Goal: Participate in discussion: Engage in conversation with other users on a specific topic

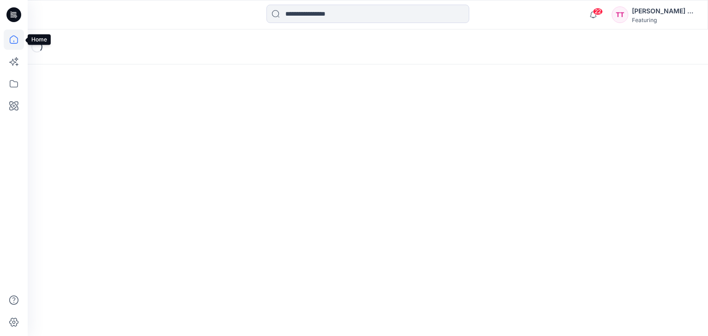
click at [17, 45] on icon at bounding box center [14, 39] width 20 height 20
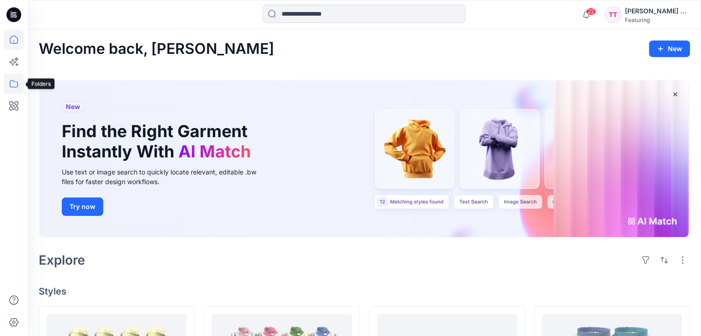
click at [8, 79] on icon at bounding box center [14, 84] width 20 height 20
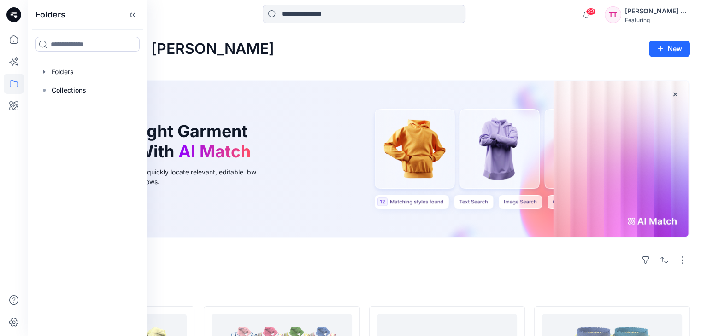
click at [237, 249] on div "Explore" at bounding box center [364, 260] width 651 height 22
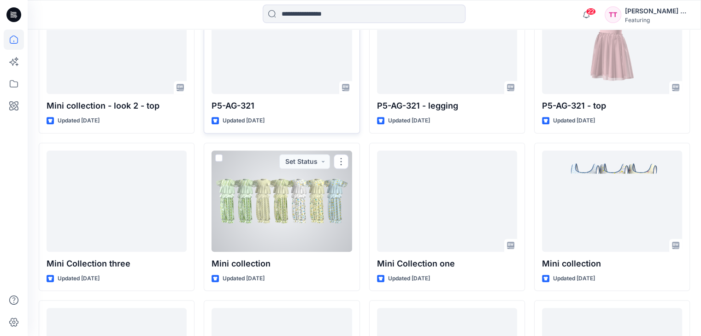
scroll to position [507, 0]
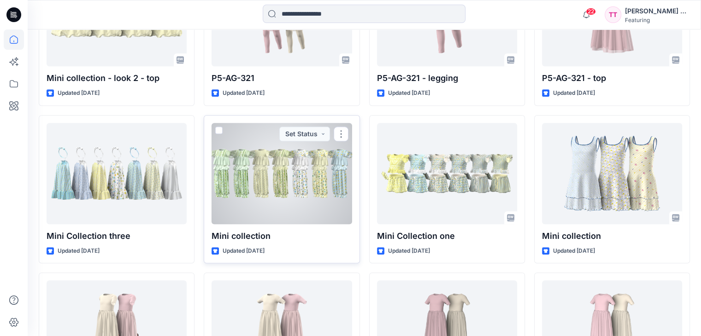
click at [283, 225] on div "Mini collection Updated [DATE] Set Status" at bounding box center [282, 189] width 156 height 149
click at [338, 127] on button "button" at bounding box center [341, 134] width 15 height 15
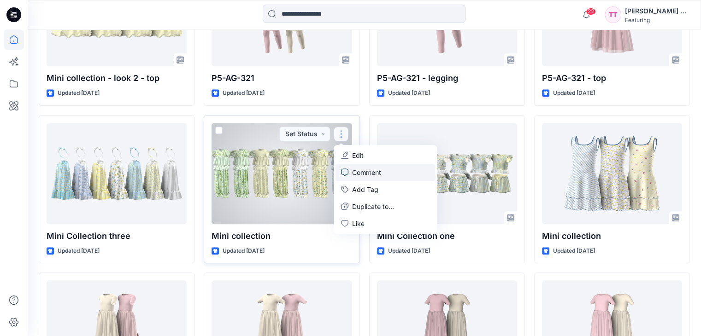
click at [366, 164] on link "Comment" at bounding box center [385, 172] width 100 height 17
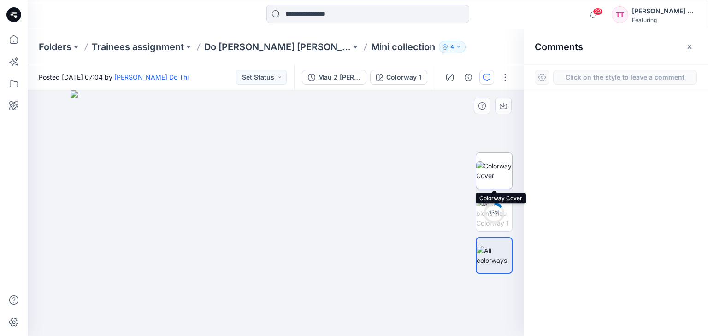
click at [499, 170] on img at bounding box center [494, 170] width 36 height 19
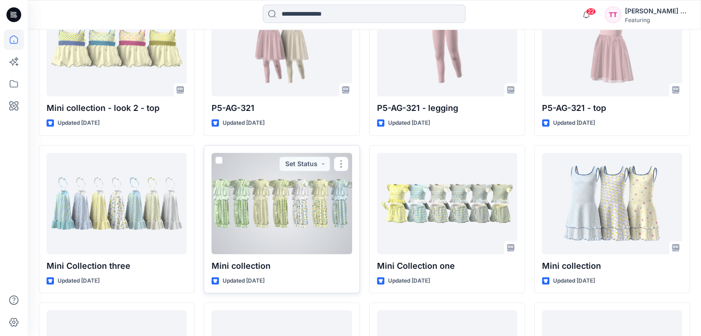
scroll to position [461, 0]
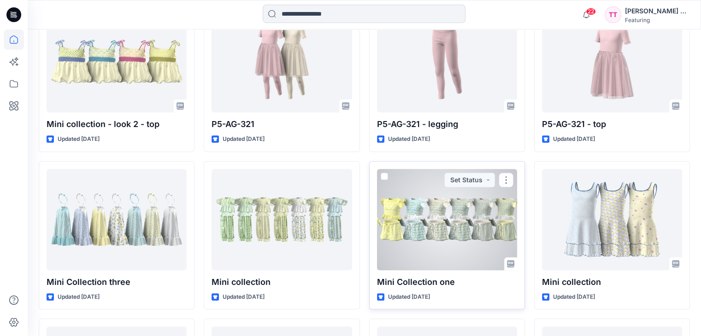
click at [425, 217] on div at bounding box center [447, 219] width 140 height 101
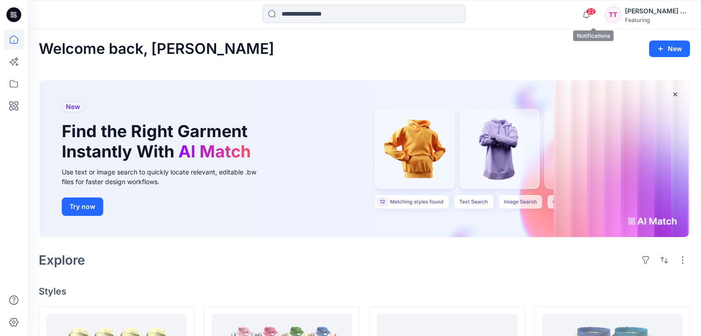
click at [596, 13] on span "22" at bounding box center [591, 11] width 10 height 7
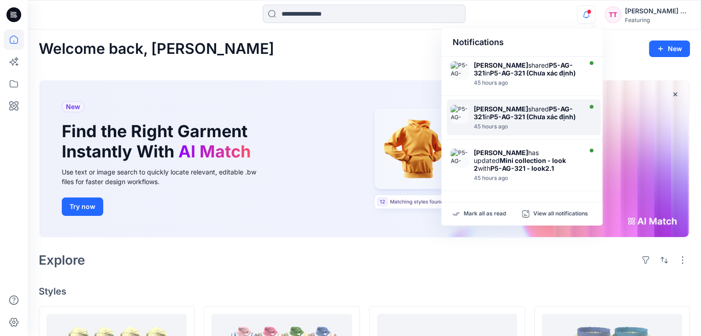
scroll to position [366, 0]
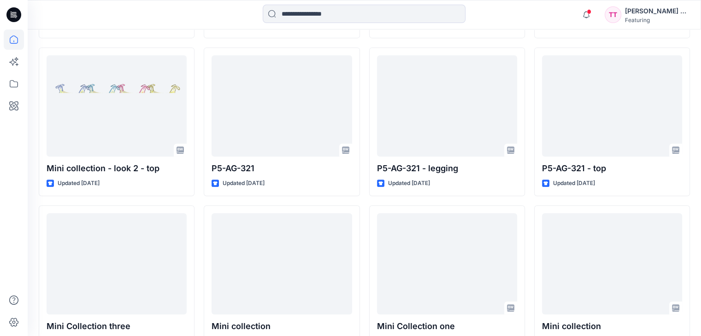
scroll to position [507, 0]
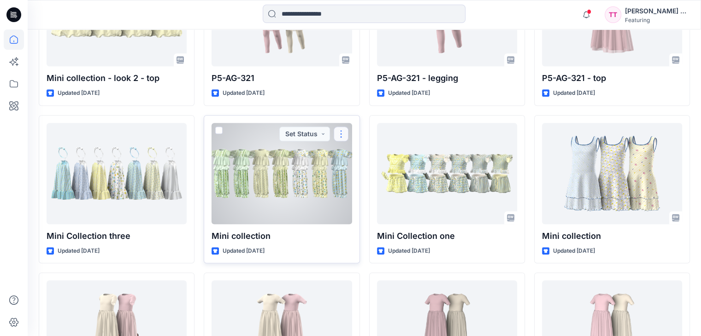
click at [345, 127] on button "button" at bounding box center [341, 134] width 15 height 15
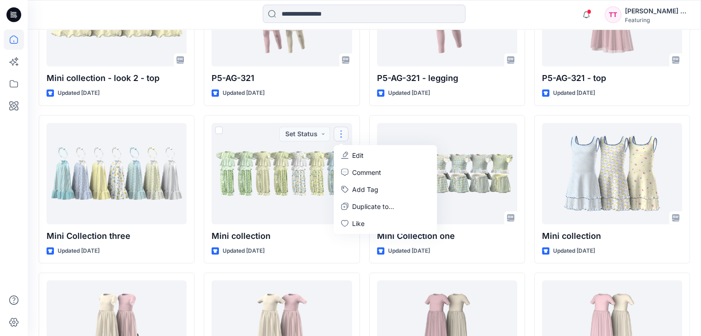
click at [366, 251] on div "Mini collection - look 2 Updated [DATE] Mini collection - look 2 - top Updated …" at bounding box center [364, 111] width 651 height 622
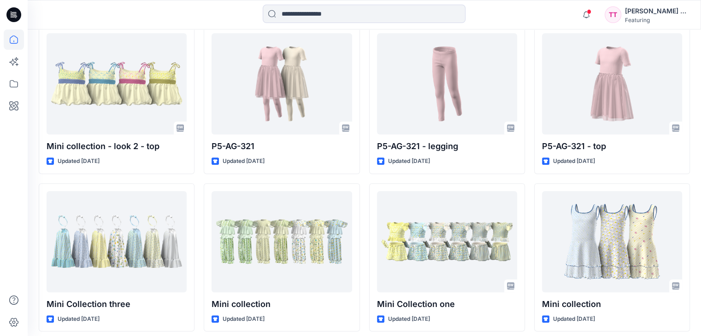
scroll to position [461, 0]
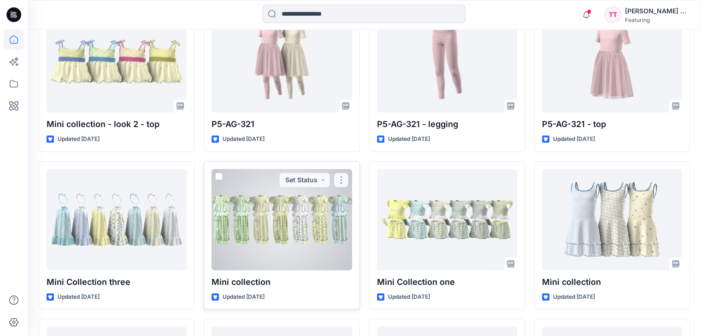
click at [344, 173] on button "button" at bounding box center [341, 180] width 15 height 15
